Goal: Task Accomplishment & Management: Manage account settings

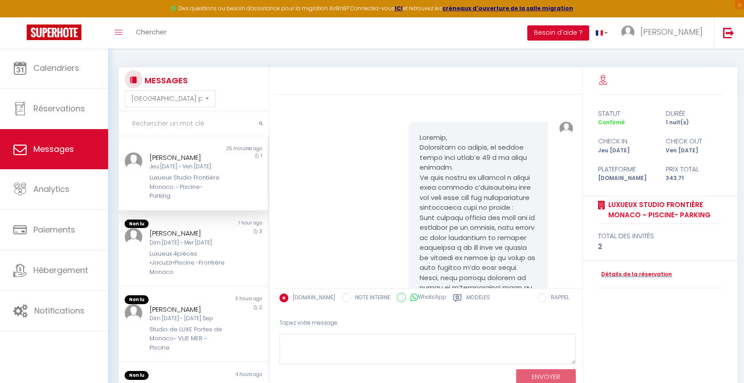
select select "message"
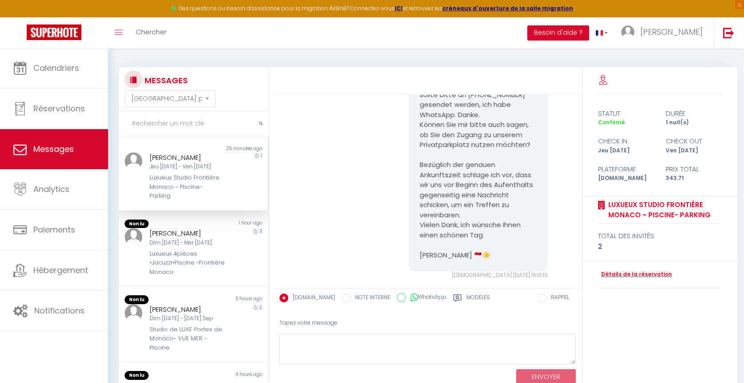
click at [61, 27] on img at bounding box center [54, 32] width 55 height 16
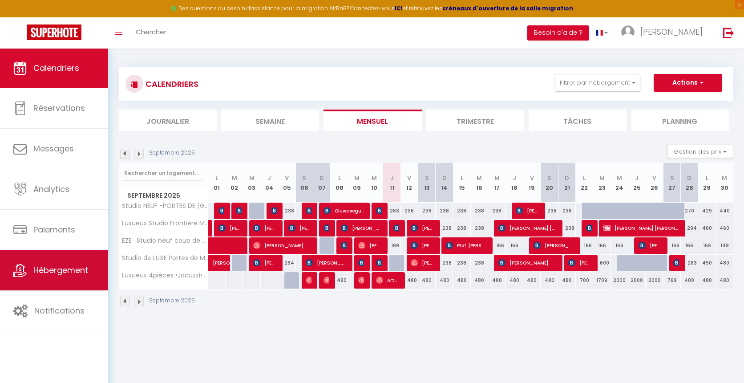
click at [81, 263] on link "Hébergement" at bounding box center [54, 270] width 108 height 40
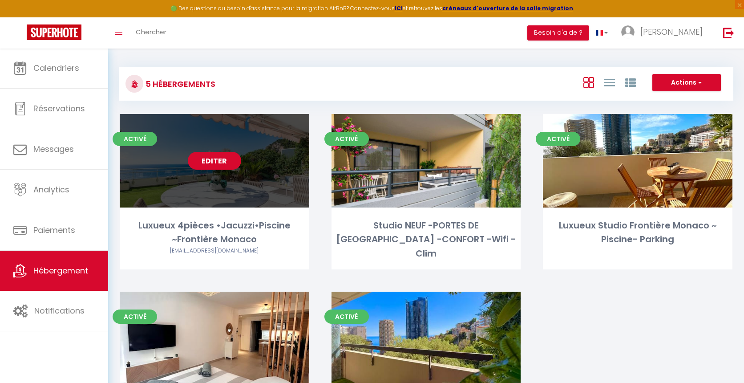
click at [218, 166] on link "Editer" at bounding box center [214, 161] width 53 height 18
select select "3"
select select "2"
select select "1"
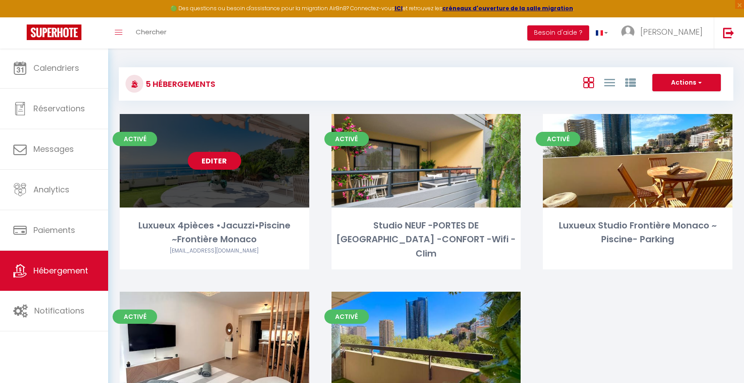
select select "28"
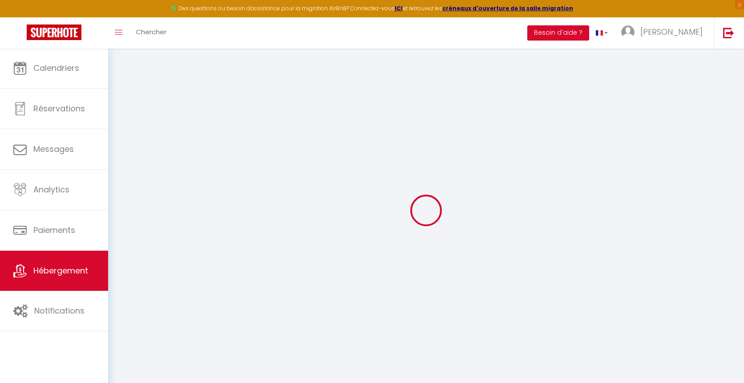
select select
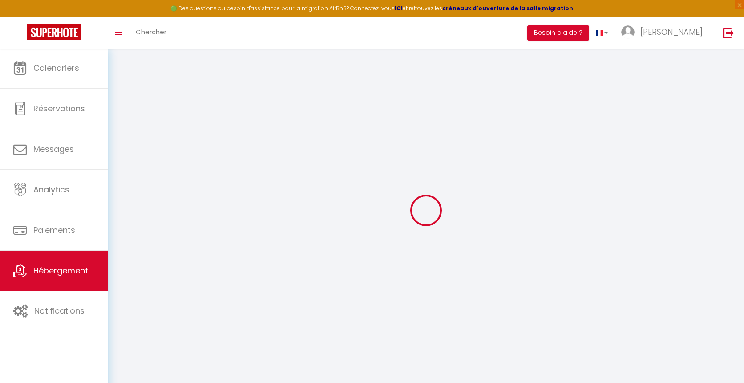
select select
checkbox input "false"
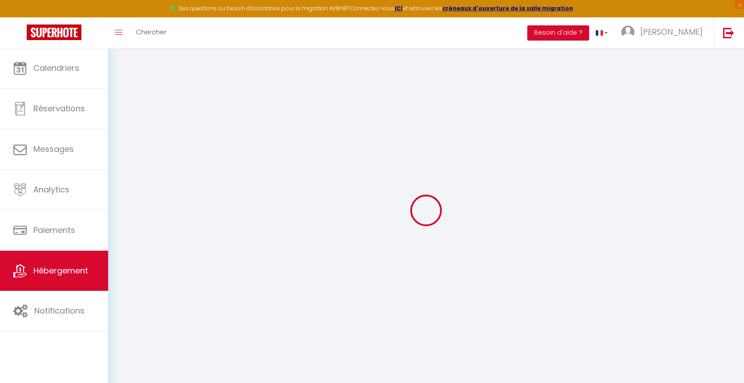
select select
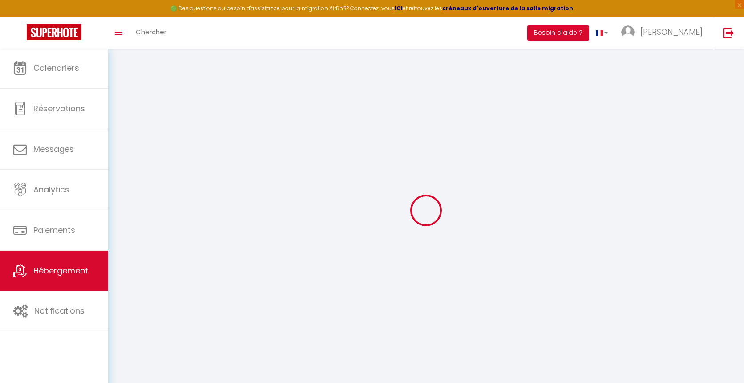
select select
checkbox input "false"
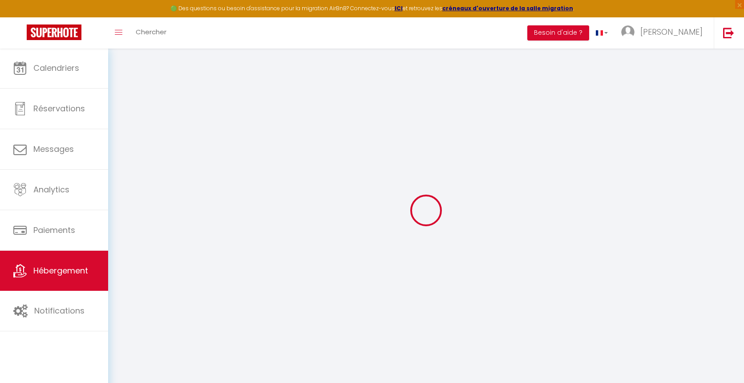
checkbox input "false"
select select
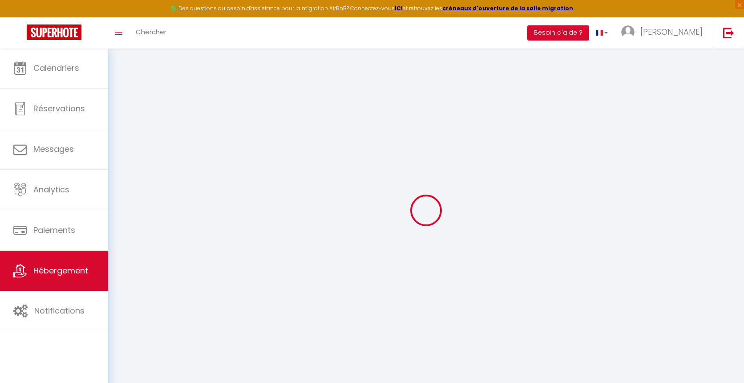
select select
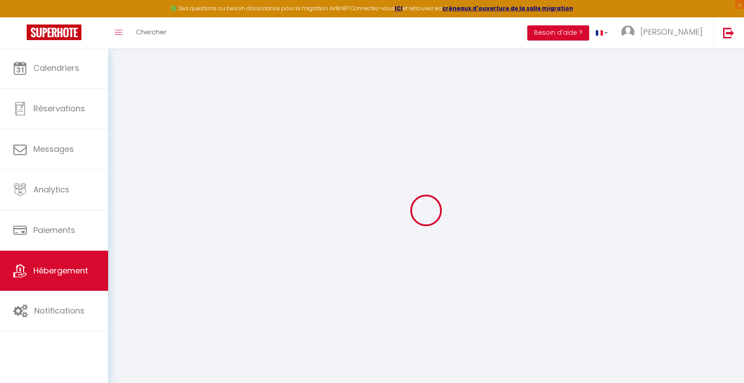
checkbox input "false"
select select
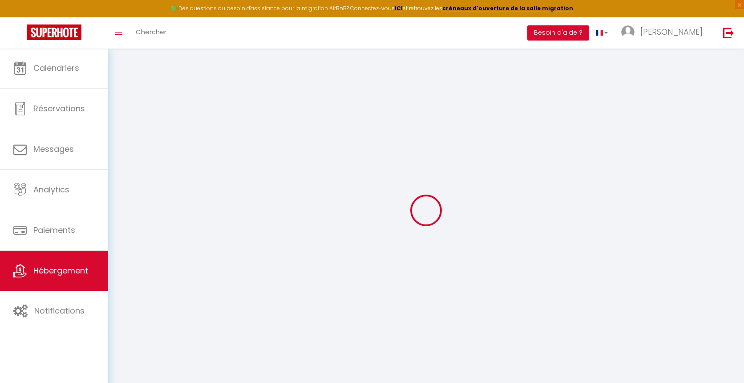
select select
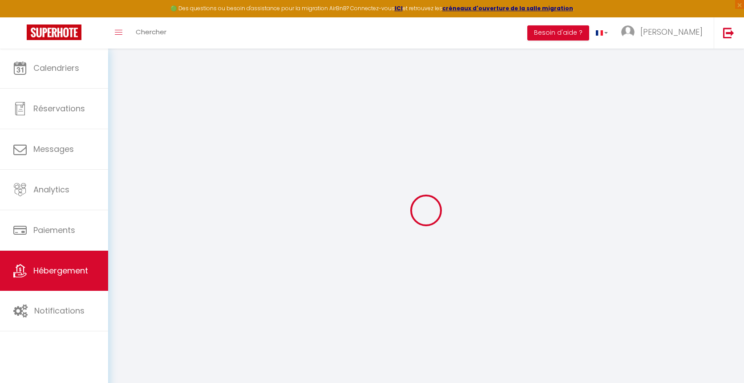
select select
checkbox input "false"
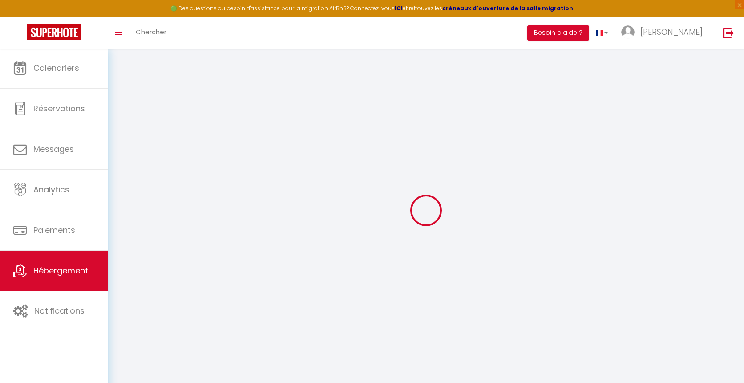
checkbox input "false"
select select
checkbox input "false"
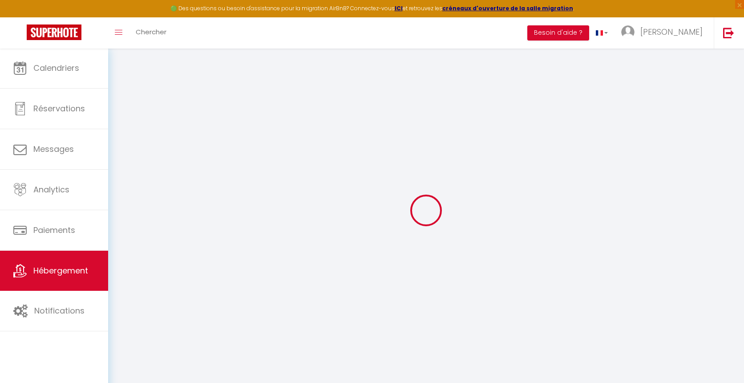
checkbox input "false"
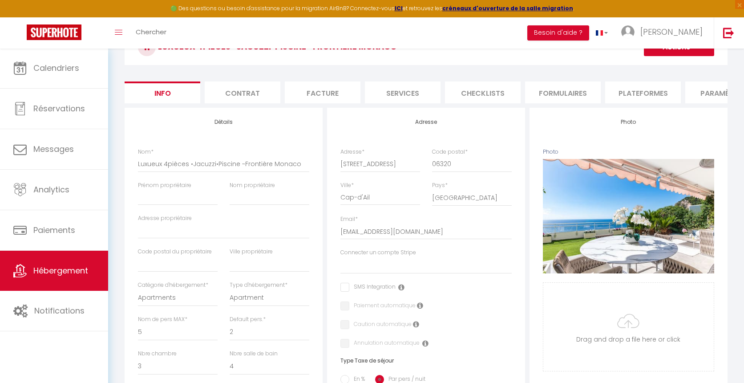
scroll to position [49, 0]
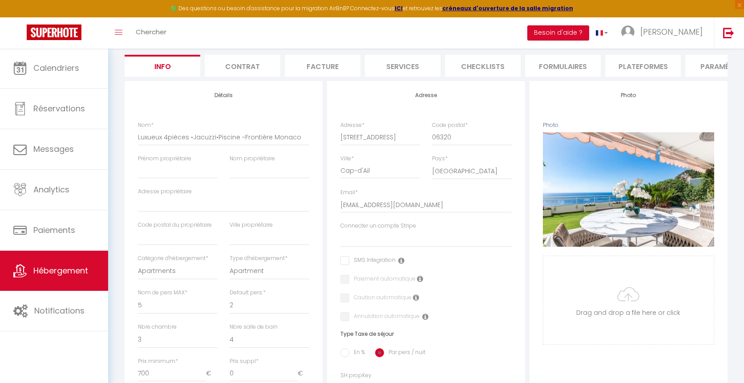
select select
checkbox input "false"
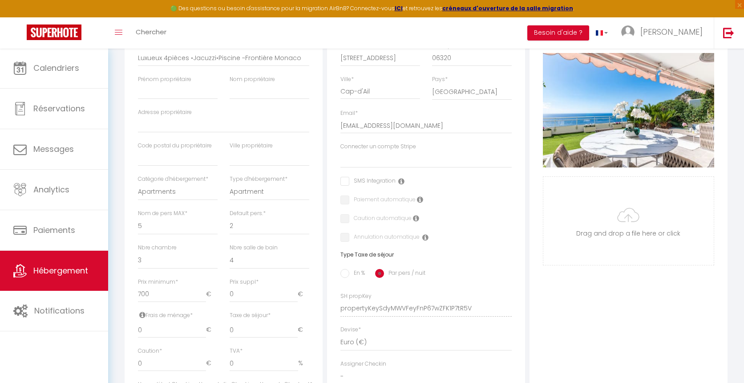
scroll to position [173, 0]
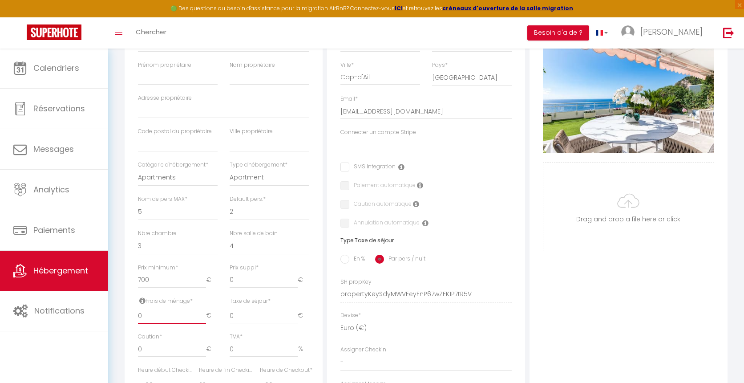
click at [173, 311] on input "0" at bounding box center [172, 315] width 68 height 16
select select
checkbox input "false"
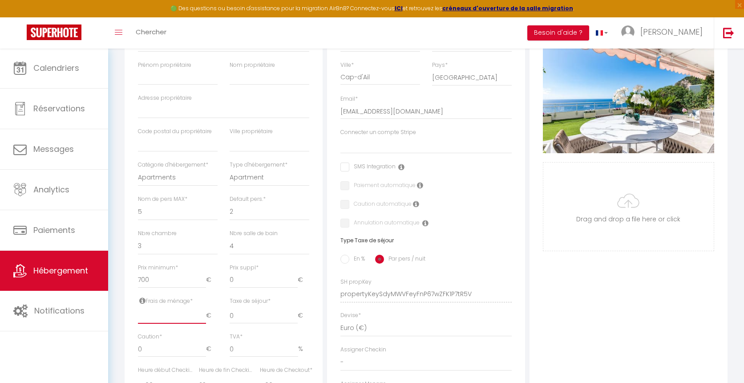
checkbox input "false"
type input "1"
select select
checkbox input "false"
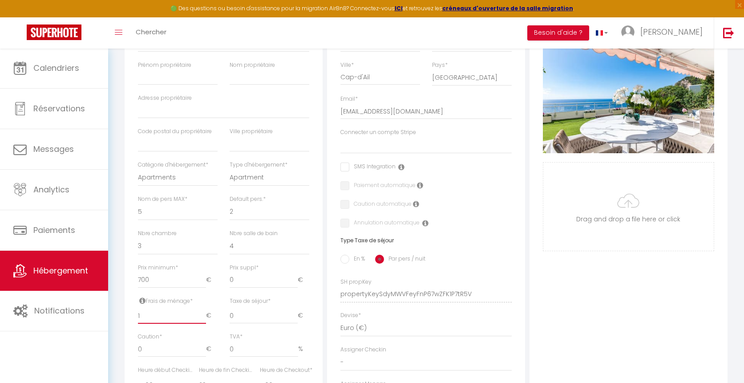
checkbox input "false"
type input "10"
select select
checkbox input "false"
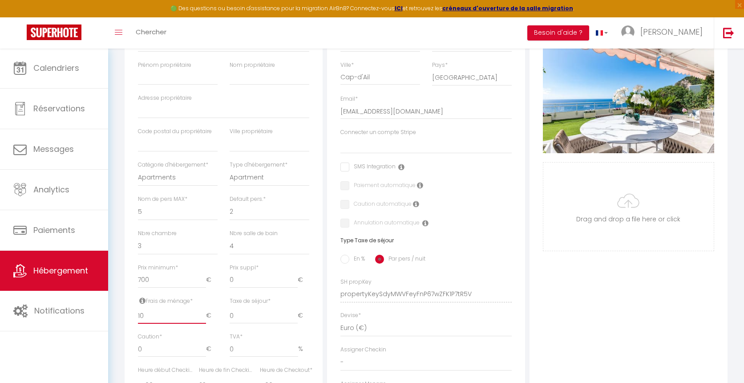
checkbox input "false"
type input "100"
select select
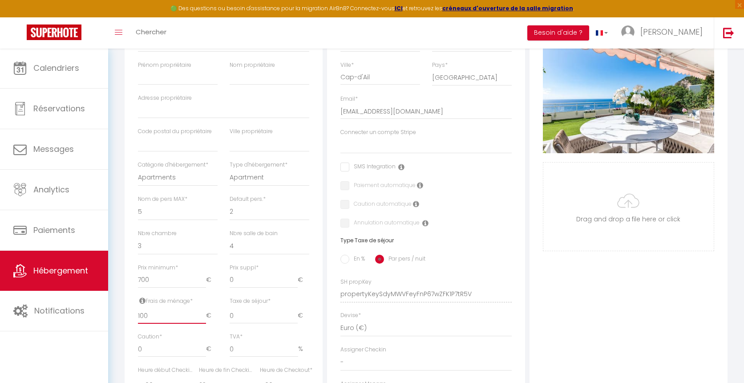
checkbox input "false"
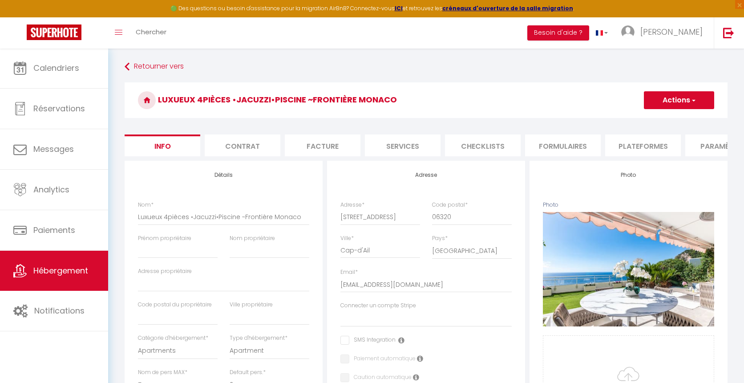
scroll to position [0, 0]
type input "100"
click at [675, 95] on button "Actions" at bounding box center [679, 100] width 70 height 18
click at [669, 122] on link "Enregistrer" at bounding box center [665, 120] width 95 height 12
click at [668, 103] on button "Actions" at bounding box center [679, 100] width 70 height 18
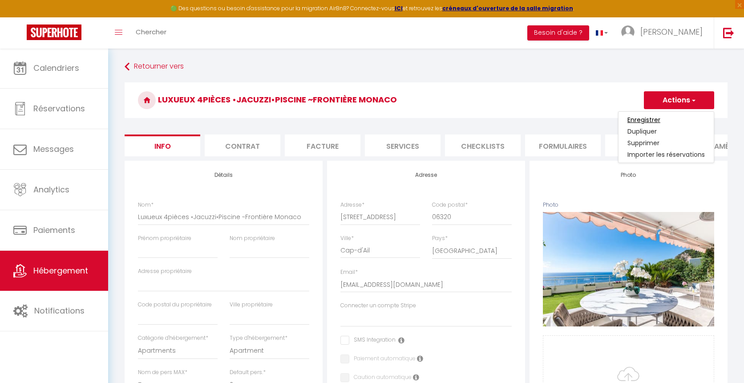
click at [651, 118] on input "Enregistrer" at bounding box center [643, 119] width 33 height 9
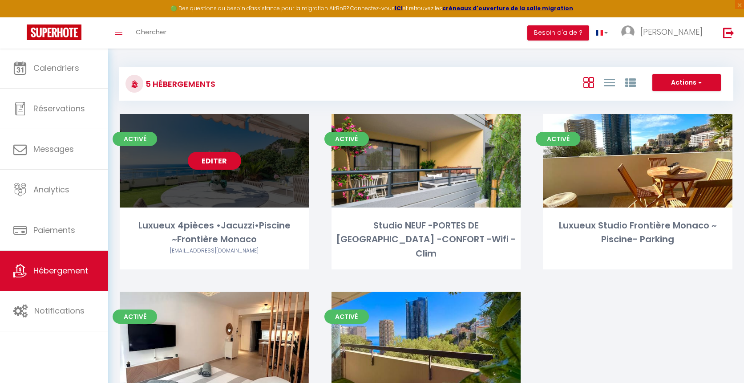
click at [229, 156] on link "Editer" at bounding box center [214, 161] width 53 height 18
click at [217, 166] on link "Editer" at bounding box center [214, 161] width 53 height 18
select select "3"
select select "2"
select select "1"
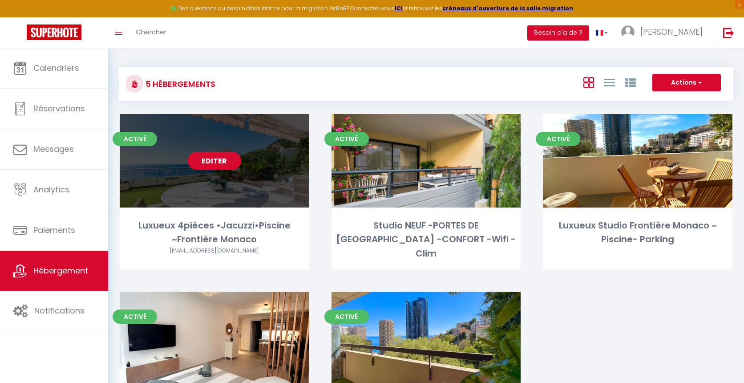
select select "1"
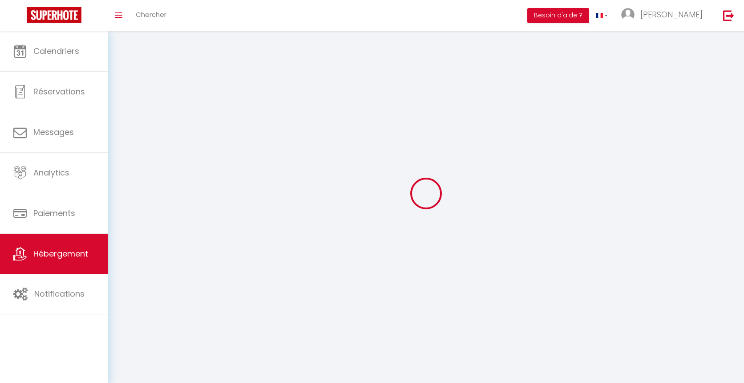
select select
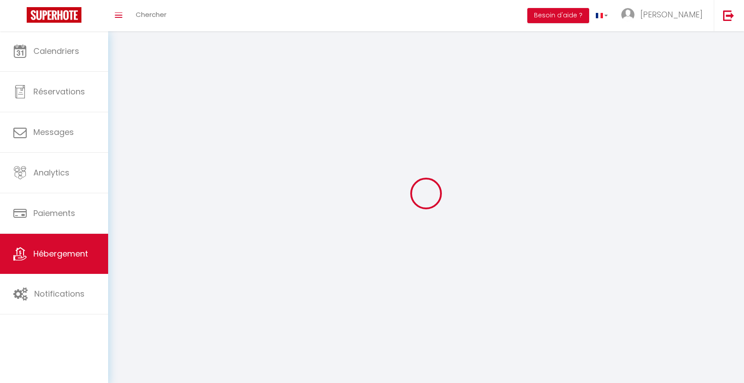
select select
checkbox input "false"
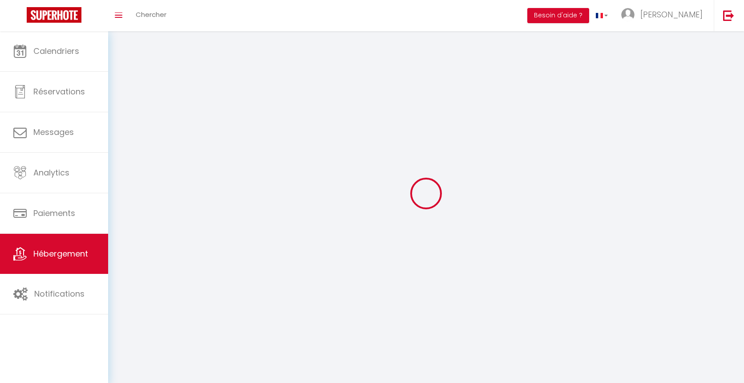
select select
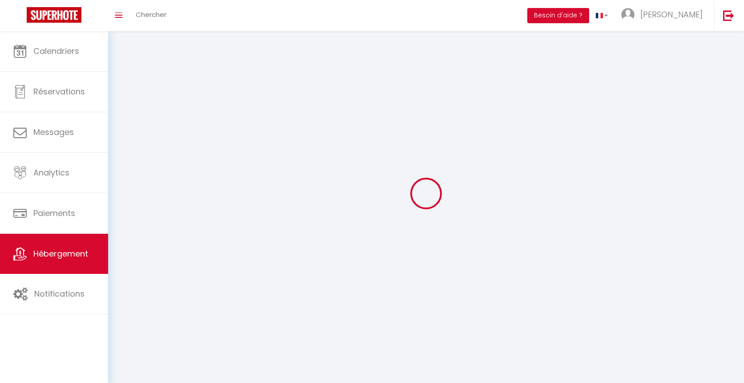
select select
checkbox input "false"
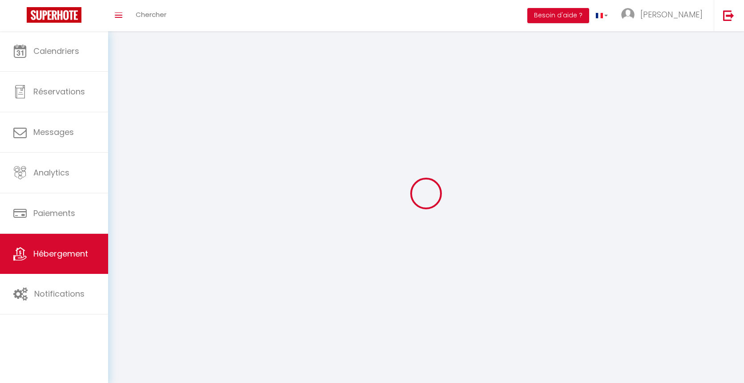
checkbox input "false"
select select
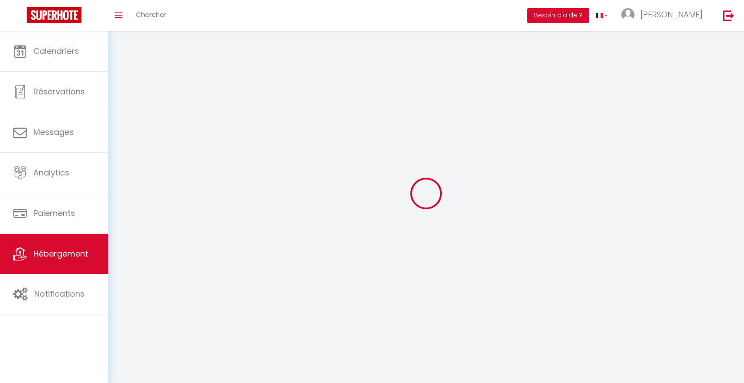
select select
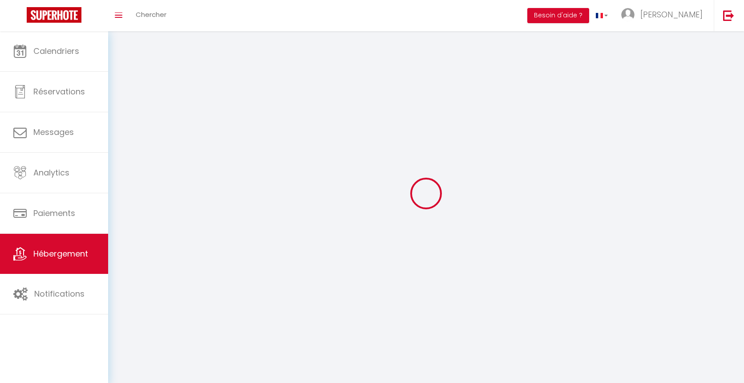
checkbox input "false"
select select
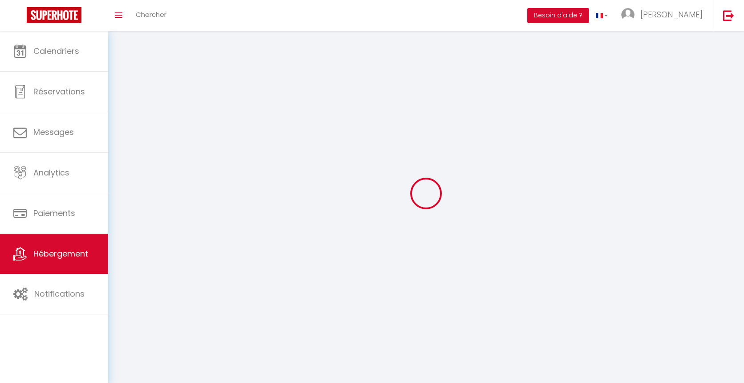
select select
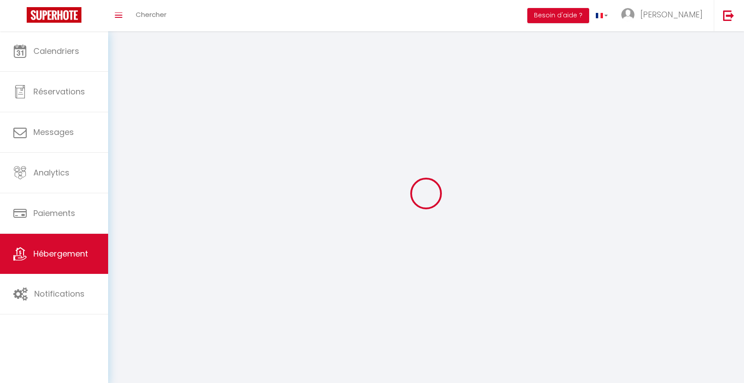
select select
checkbox input "false"
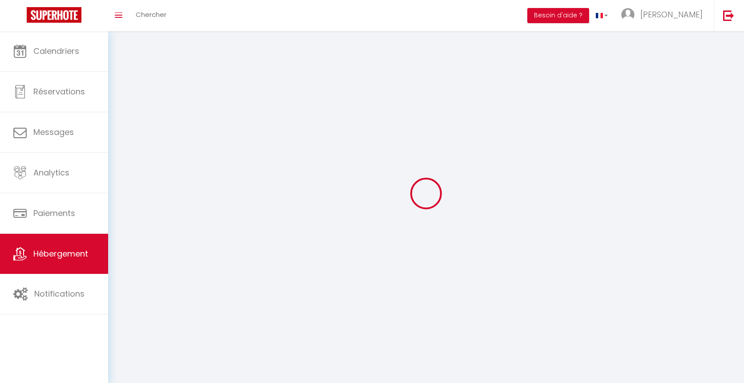
checkbox input "false"
select select
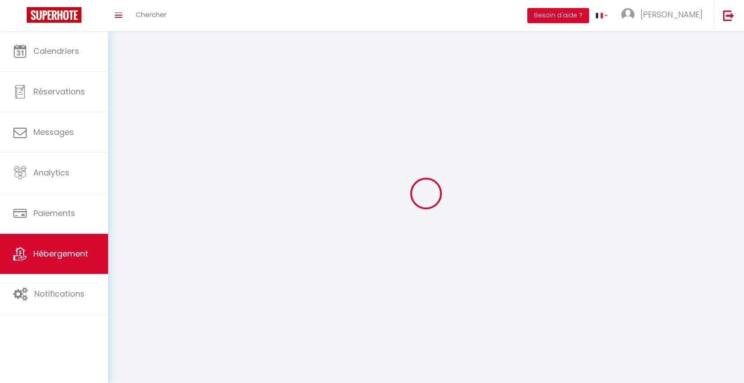
select select
checkbox input "false"
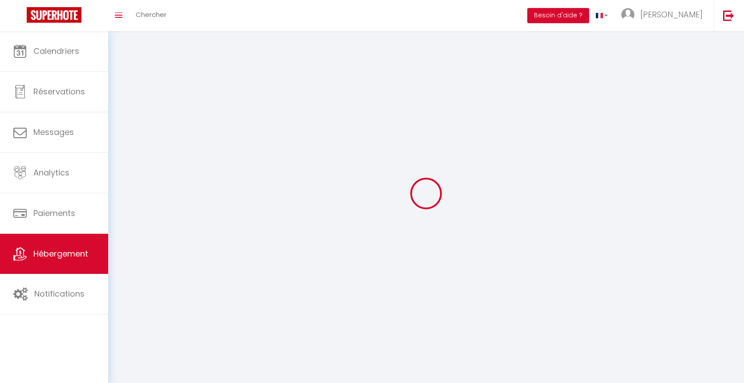
checkbox input "false"
select select
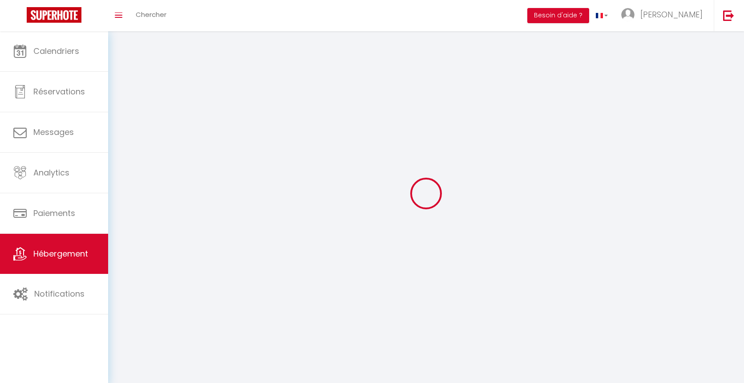
select select
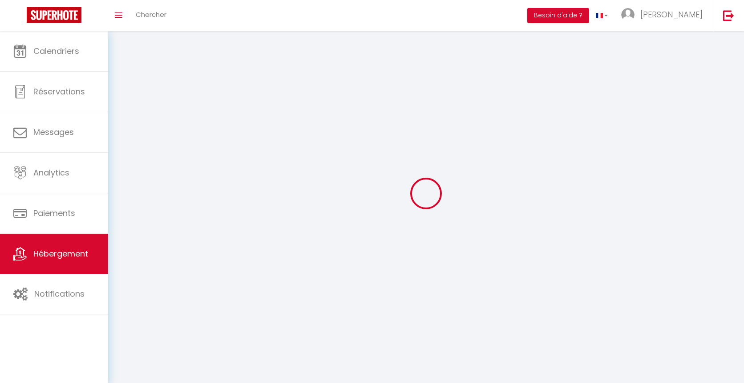
select select
checkbox input "false"
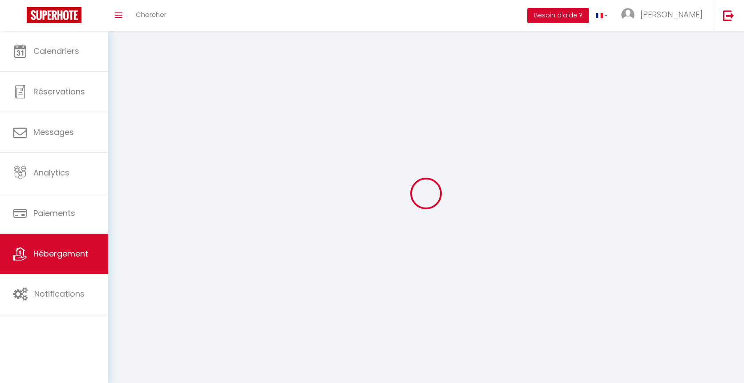
select select
select select "1"
select select "28"
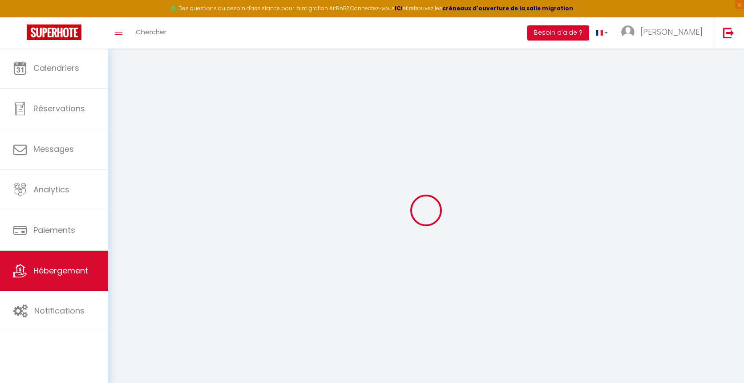
select select
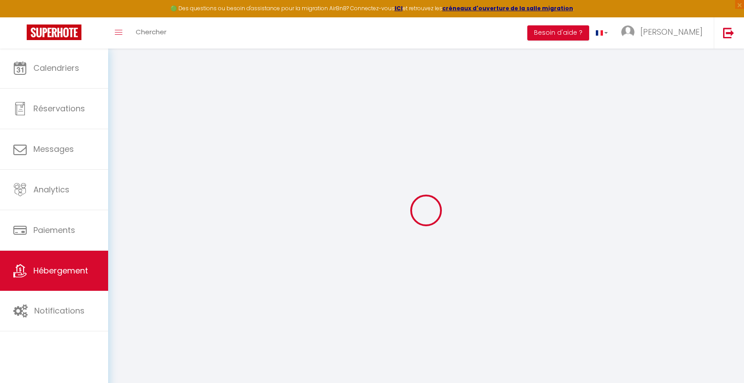
select select
checkbox input "false"
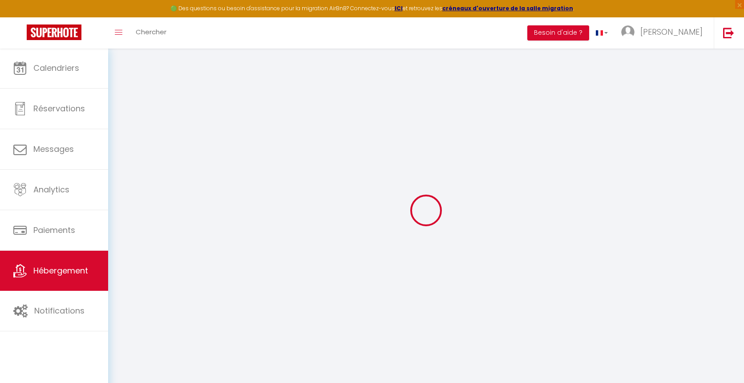
select select
type input "Luxueux 4pièces •Jacuzzi•Piscine ~Frontière Monaco"
select select "5"
select select "3"
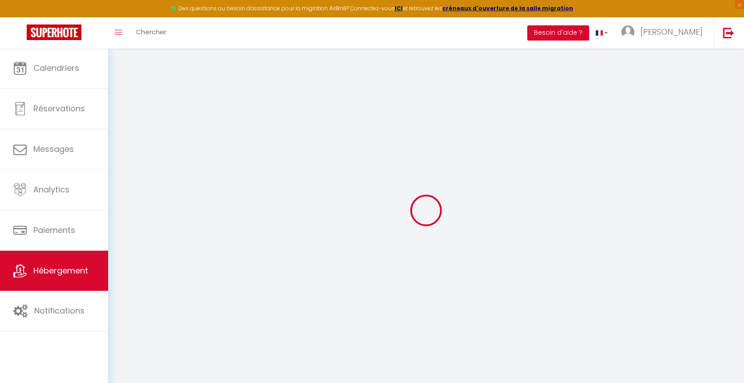
select select "4"
type input "700"
type input "100"
select select
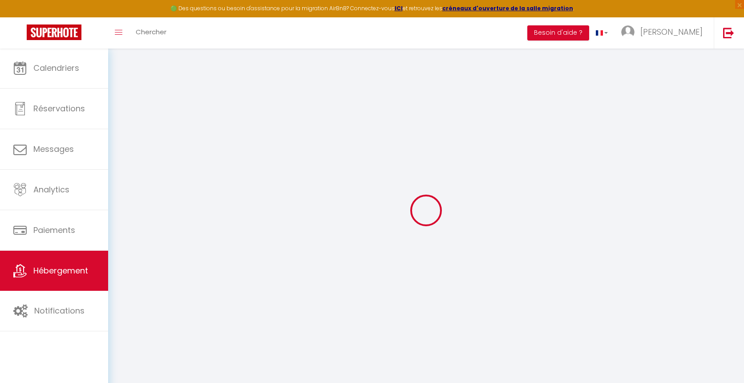
select select
type input "[STREET_ADDRESS]"
type input "06320"
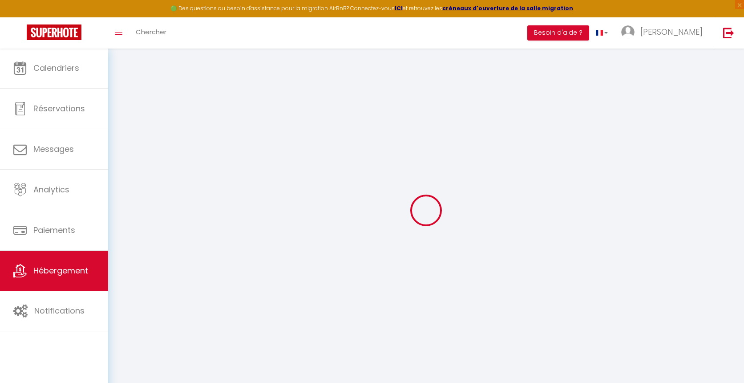
type input "Cap-d'Ail"
type input "[EMAIL_ADDRESS][DOMAIN_NAME]"
select select
checkbox input "false"
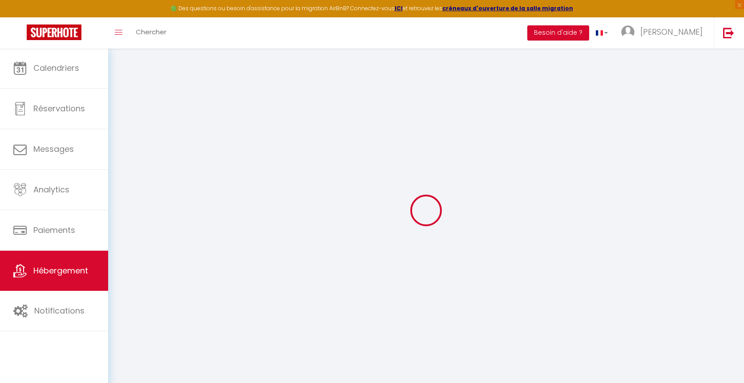
checkbox input "false"
type input "0"
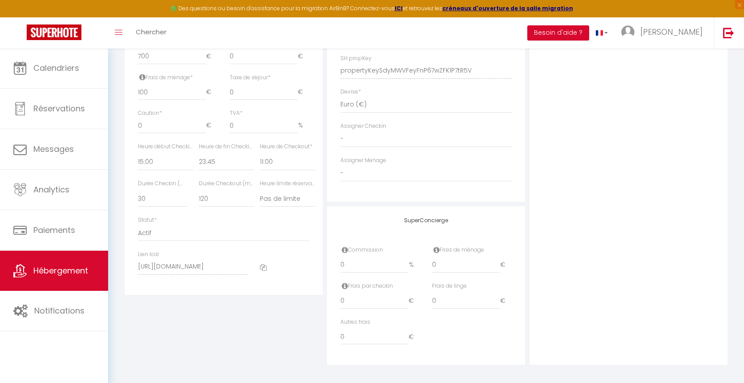
scroll to position [396, 0]
